Goal: Information Seeking & Learning: Find specific fact

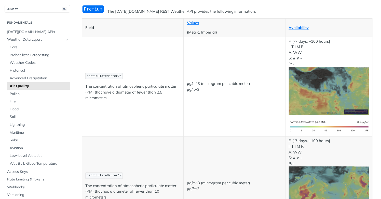
scroll to position [54, 0]
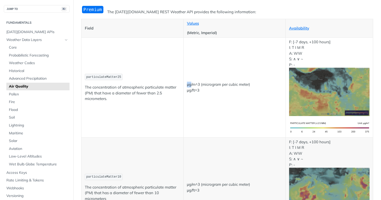
drag, startPoint x: 187, startPoint y: 83, endPoint x: 191, endPoint y: 84, distance: 4.2
click at [191, 84] on p "μg/m^3 (microgram per cubic meter) μg/ft^3" at bounding box center [234, 87] width 95 height 11
copy p "μg"
click at [205, 116] on td "μg/m^3 (microgram per cubic meter) μg/ft^3" at bounding box center [234, 87] width 102 height 100
click at [204, 98] on td "μg/m^3 (microgram per cubic meter) μg/ft^3" at bounding box center [234, 87] width 102 height 100
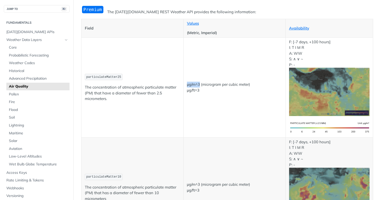
drag, startPoint x: 187, startPoint y: 84, endPoint x: 200, endPoint y: 84, distance: 13.0
click at [200, 84] on p "μg/m^3 (microgram per cubic meter) μg/ft^3" at bounding box center [234, 87] width 95 height 11
copy p "μg/m^3"
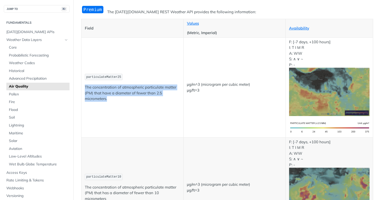
drag, startPoint x: 111, startPoint y: 98, endPoint x: 85, endPoint y: 88, distance: 27.9
click at [85, 88] on p "The concentration of atmospheric particulate matter (PM) that have a diameter o…" at bounding box center [132, 92] width 95 height 17
copy p "The concentration of atmospheric particulate matter (PM) that have a diameter o…"
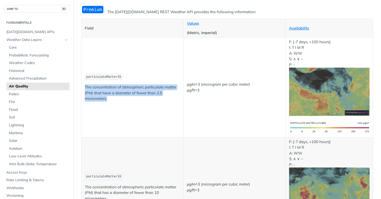
click at [176, 112] on td "particulateMatter25 The concentration of atmospheric particulate matter (PM) th…" at bounding box center [132, 87] width 102 height 100
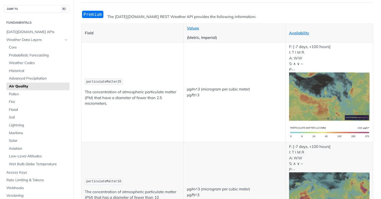
scroll to position [83, 0]
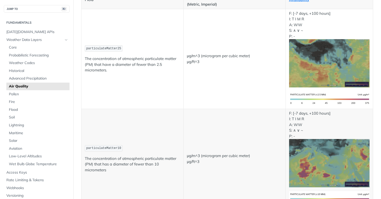
click at [106, 147] on span "particulateMatter10" at bounding box center [103, 149] width 35 height 4
copy span "particulateMatter10"
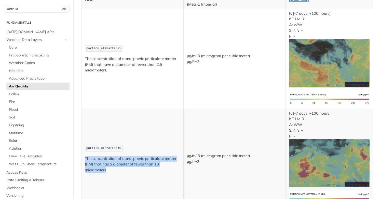
drag, startPoint x: 107, startPoint y: 168, endPoint x: 85, endPoint y: 158, distance: 24.4
click at [85, 158] on p "The concentration of atmospheric particulate matter (PM) that has a diameter of…" at bounding box center [132, 164] width 95 height 17
copy p "The concentration of atmospheric particulate matter (PM) that has a diameter of…"
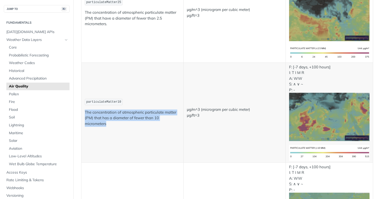
scroll to position [0, 0]
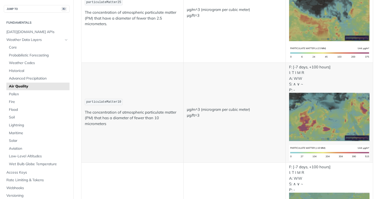
click at [174, 85] on td "particulateMatter10 The concentration of atmospheric particulate matter (PM) th…" at bounding box center [132, 113] width 102 height 100
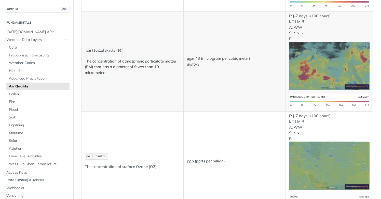
scroll to position [182, 0]
